Goal: Communication & Community: Ask a question

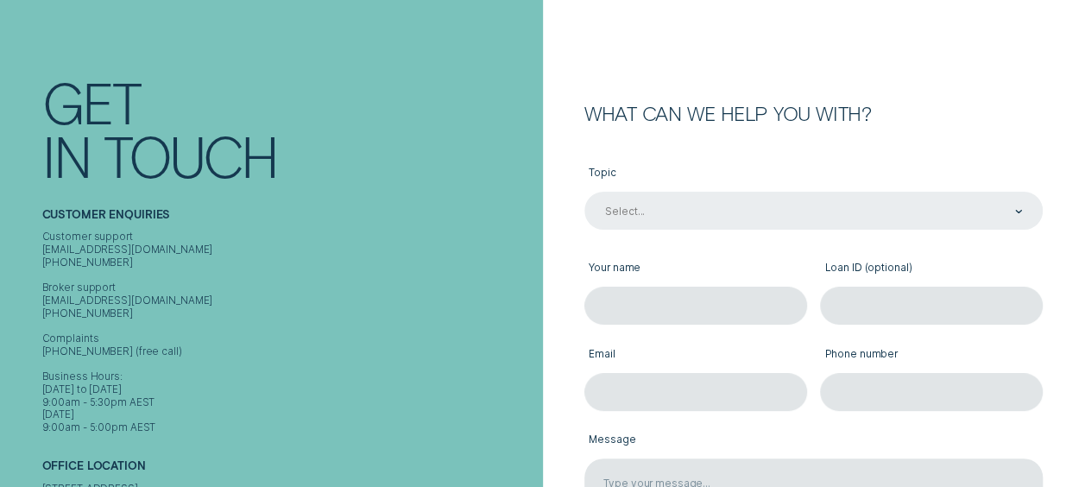
click at [664, 217] on div "Select..." at bounding box center [813, 211] width 458 height 38
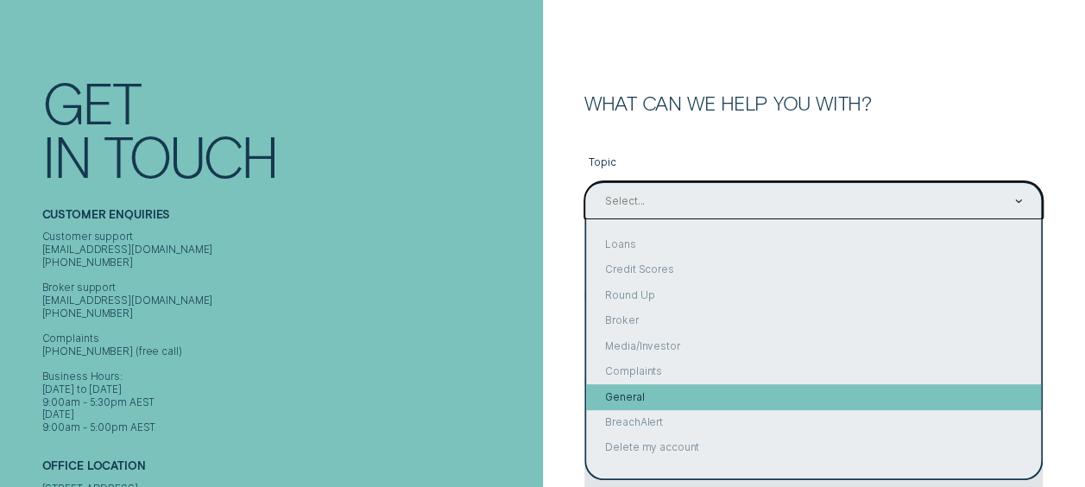
scroll to position [1, 0]
click at [676, 386] on div "General" at bounding box center [813, 395] width 455 height 25
type input "General"
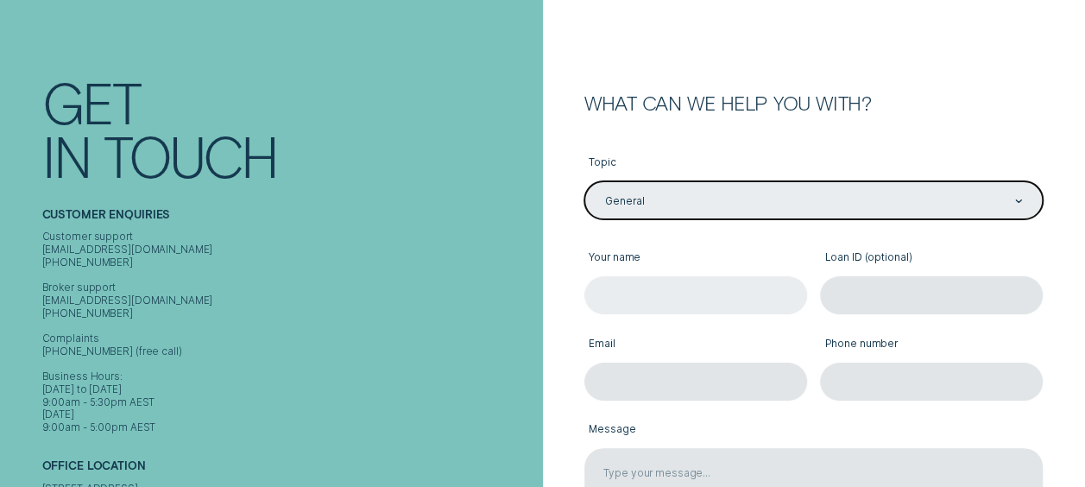
click at [664, 294] on input "Your name" at bounding box center [695, 295] width 223 height 38
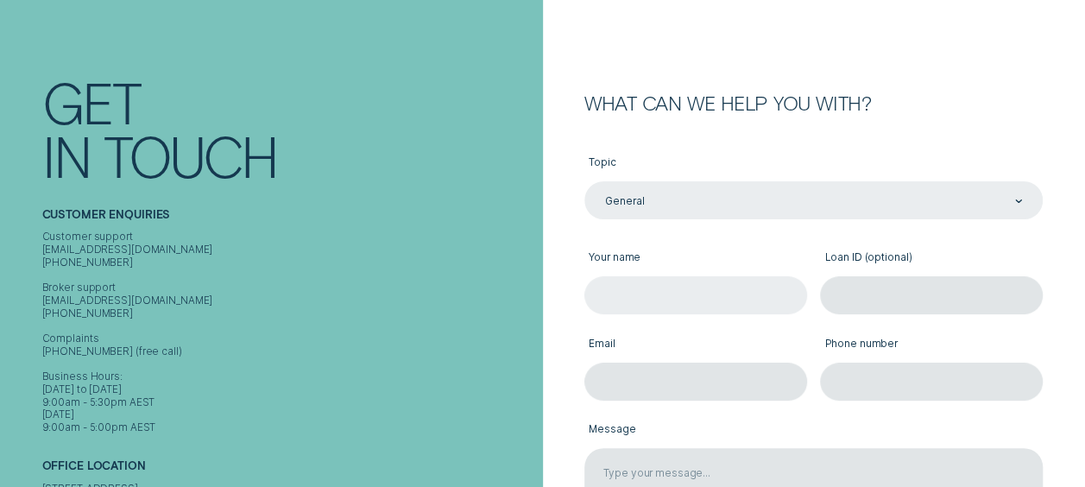
type input "[PERSON_NAME]"
type input "[PERSON_NAME][EMAIL_ADDRESS][PERSON_NAME][DOMAIN_NAME]"
type input "0407301819"
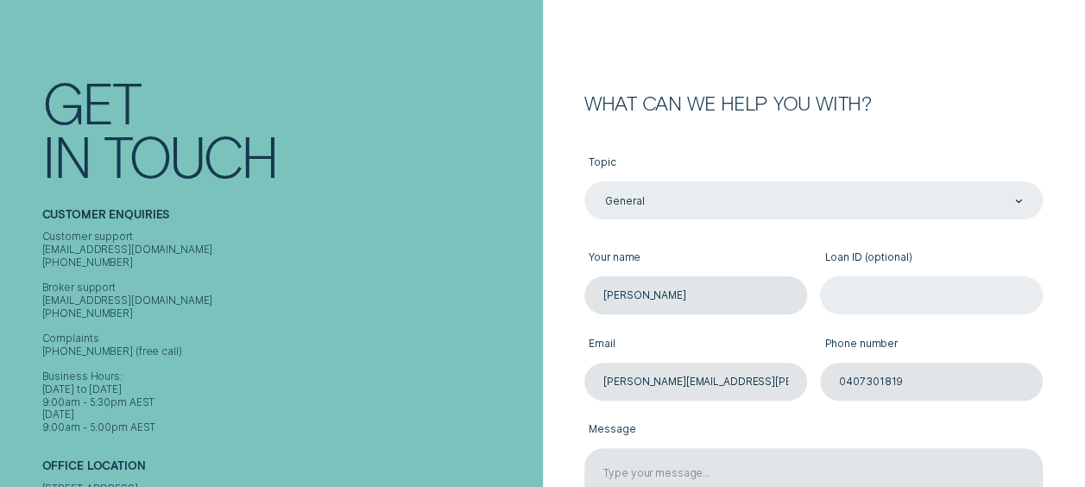
drag, startPoint x: 874, startPoint y: 306, endPoint x: 878, endPoint y: 299, distance: 8.9
click at [878, 299] on input "Loan ID (optional)" at bounding box center [931, 295] width 223 height 38
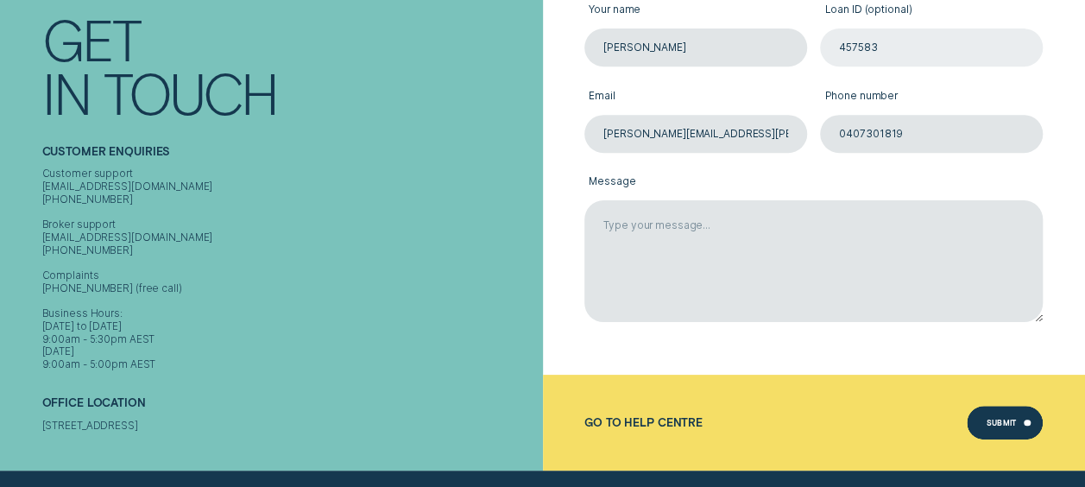
scroll to position [370, 0]
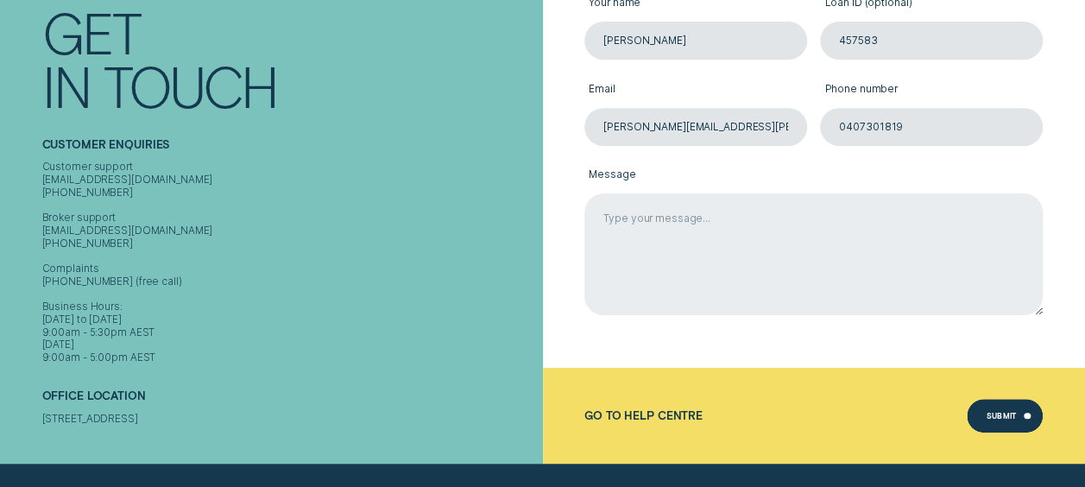
type input "457583"
click at [677, 232] on textarea "Message" at bounding box center [813, 254] width 458 height 122
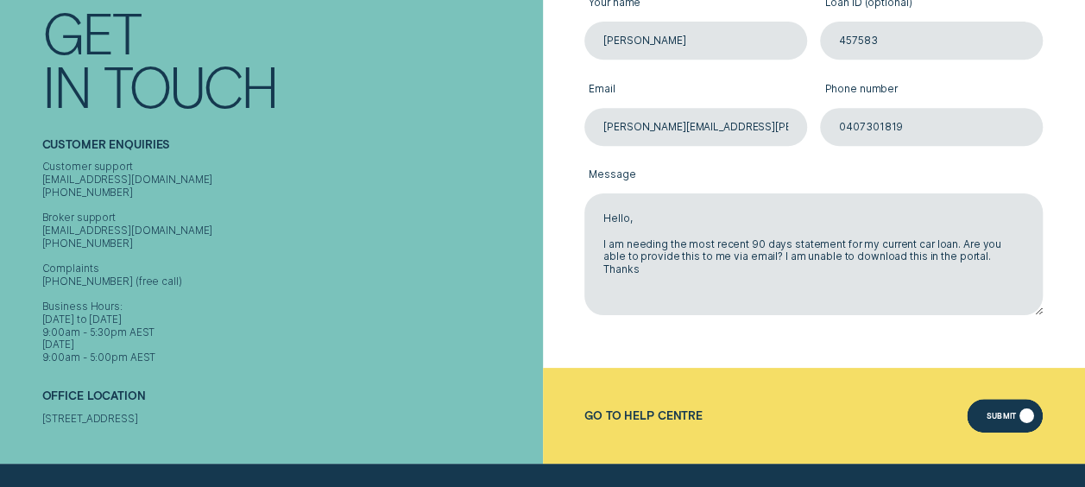
type textarea "Hello, I am needing the most recent 90 days statement for my current car loan. …"
click at [996, 425] on div "Submit" at bounding box center [1004, 416] width 76 height 35
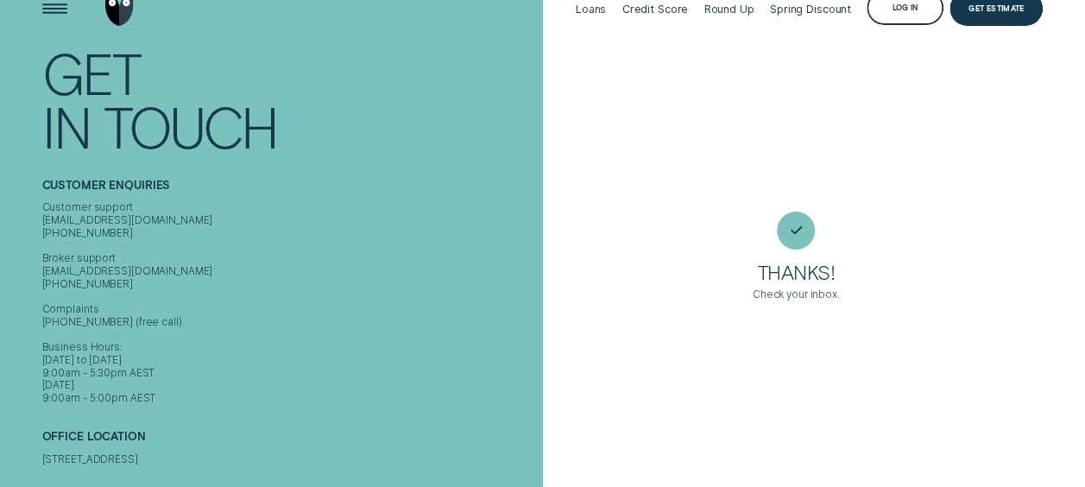
scroll to position [0, 0]
